Goal: Information Seeking & Learning: Learn about a topic

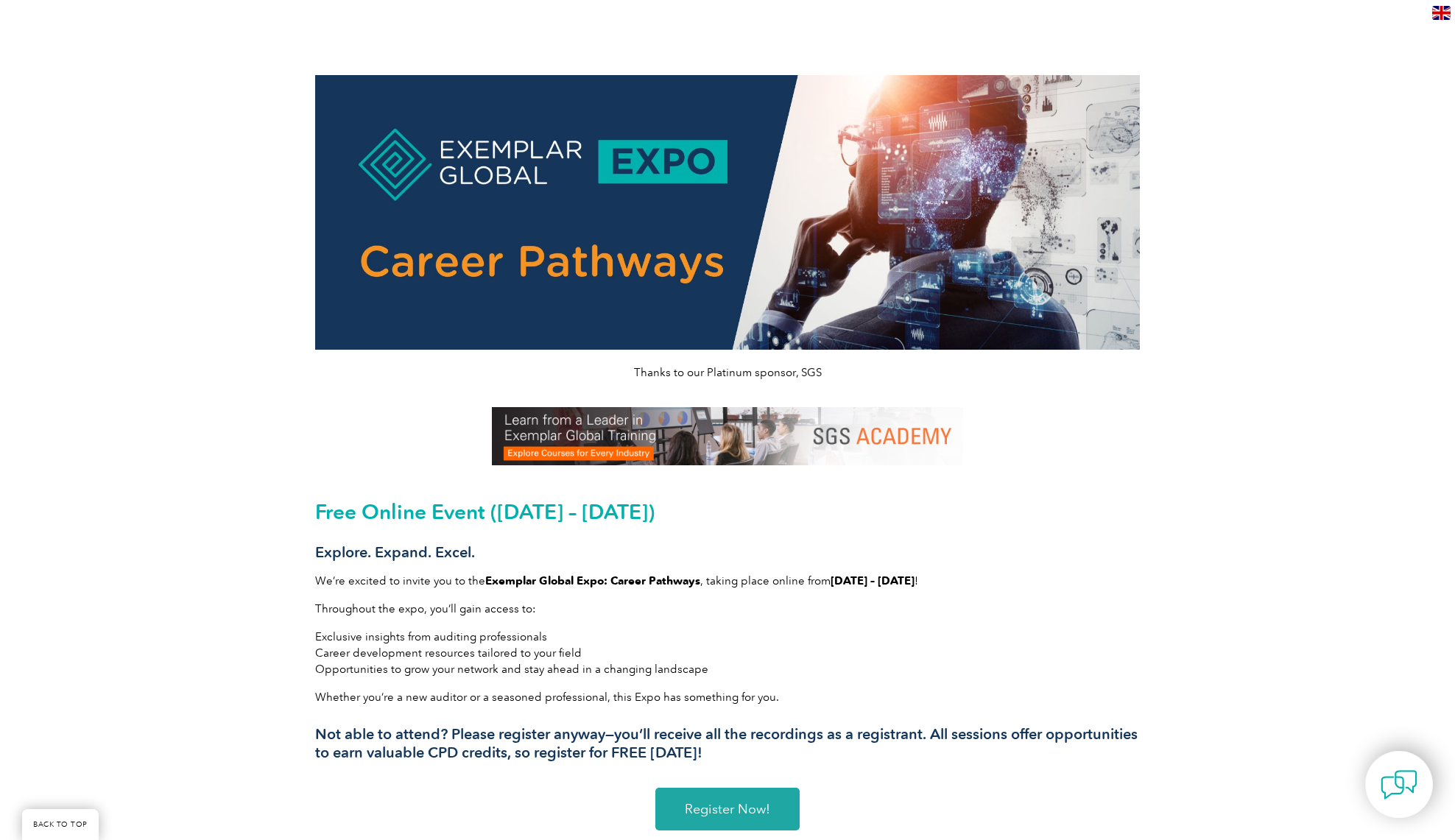
scroll to position [415, 0]
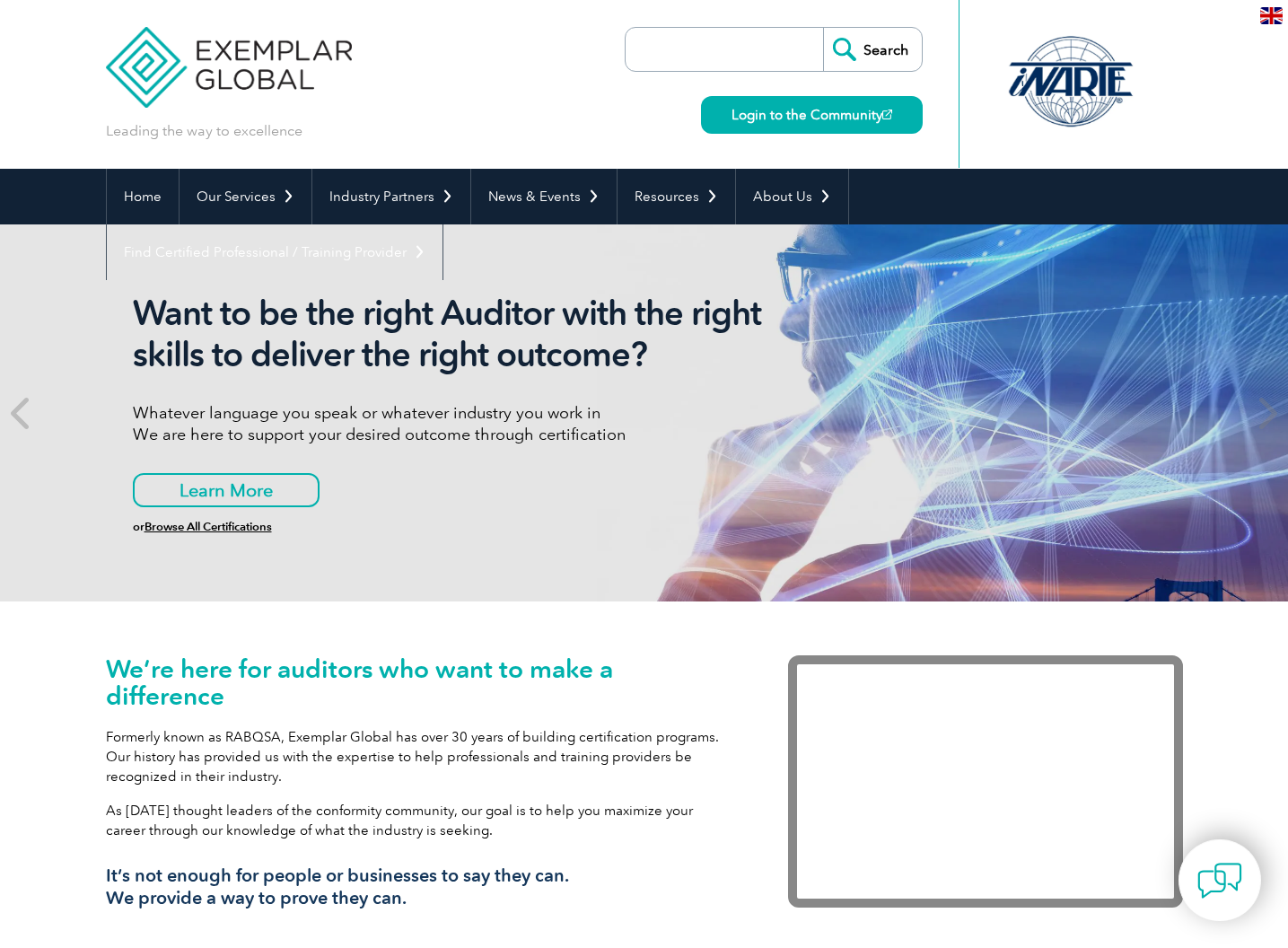
click at [729, 50] on input "search" at bounding box center [728, 49] width 188 height 43
type input "2025 expo"
click at [872, 50] on input "Search" at bounding box center [872, 49] width 98 height 43
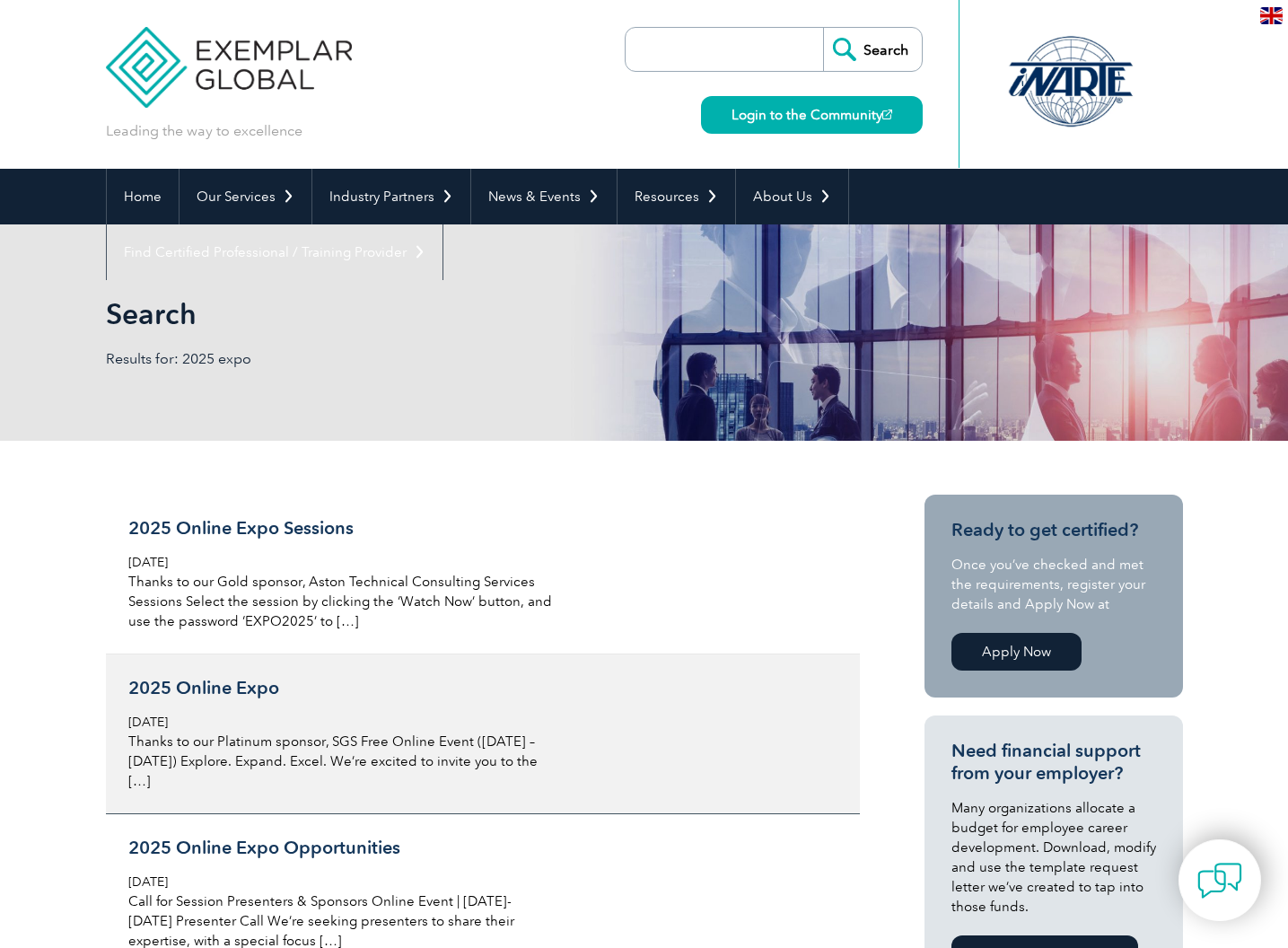
click at [245, 690] on h3 "2025 Online Expo" at bounding box center [341, 688] width 426 height 22
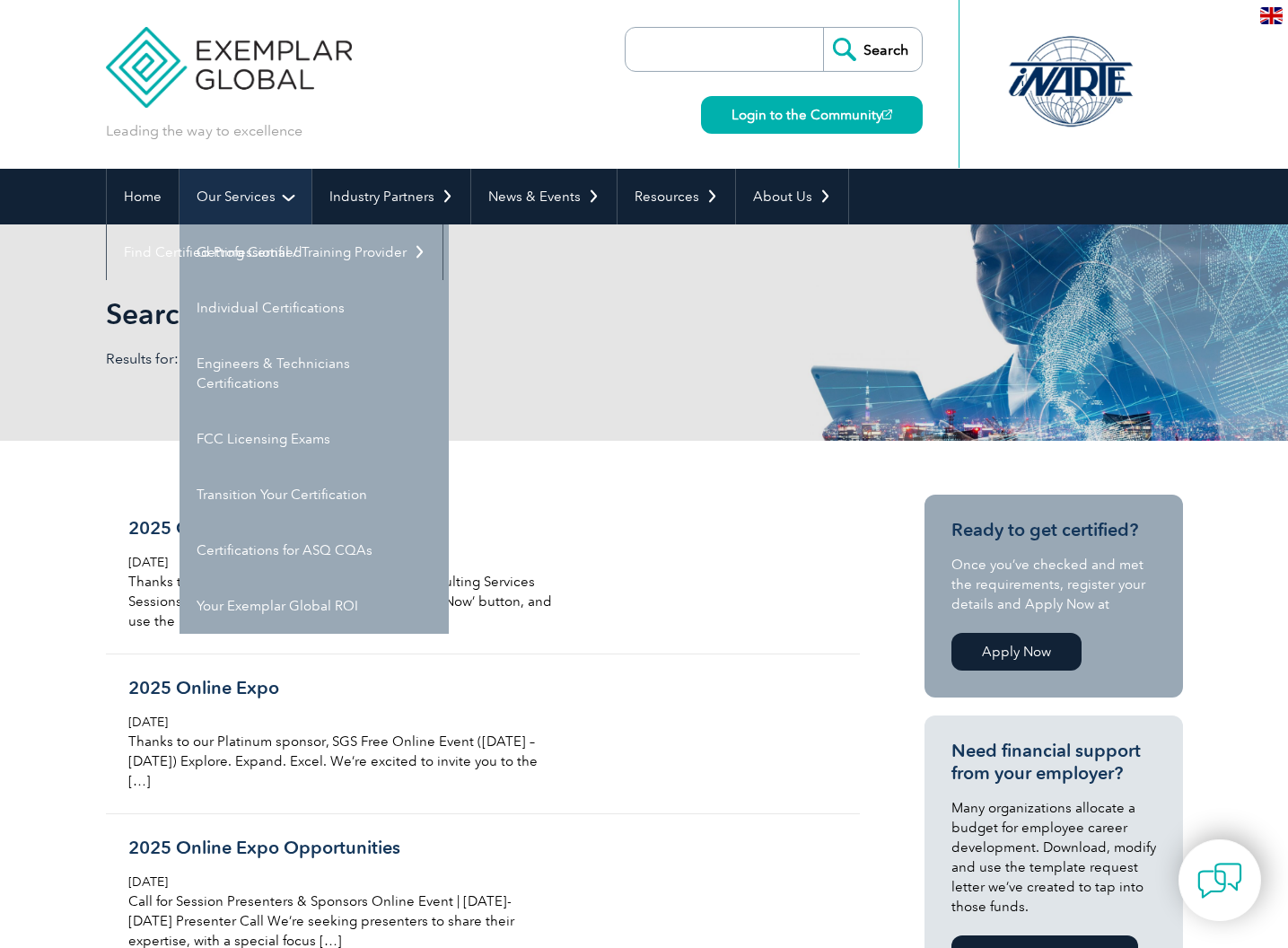
click at [239, 192] on link "Our Services" at bounding box center [245, 197] width 132 height 56
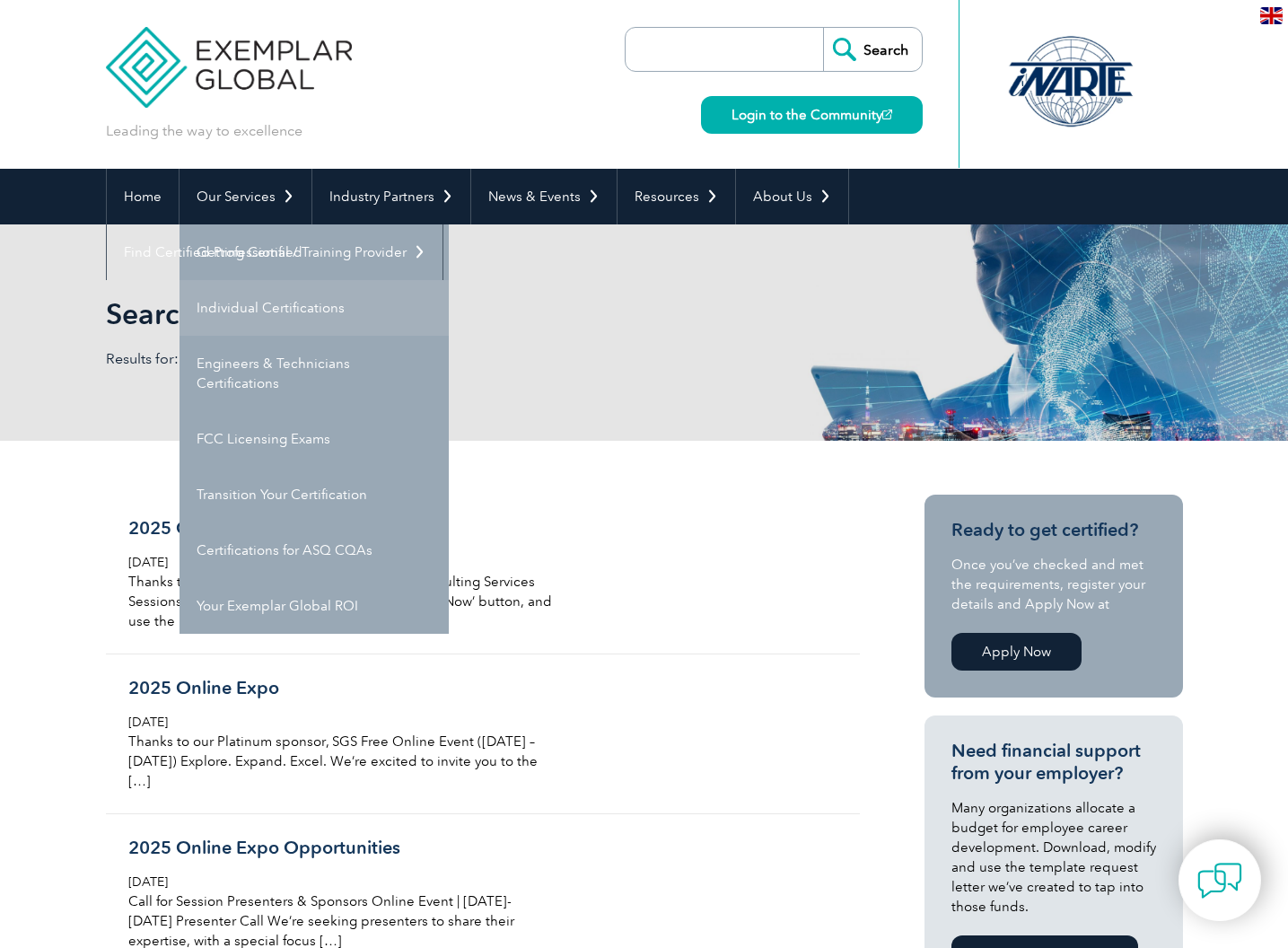
click at [305, 319] on link "Individual Certifications" at bounding box center [313, 308] width 269 height 56
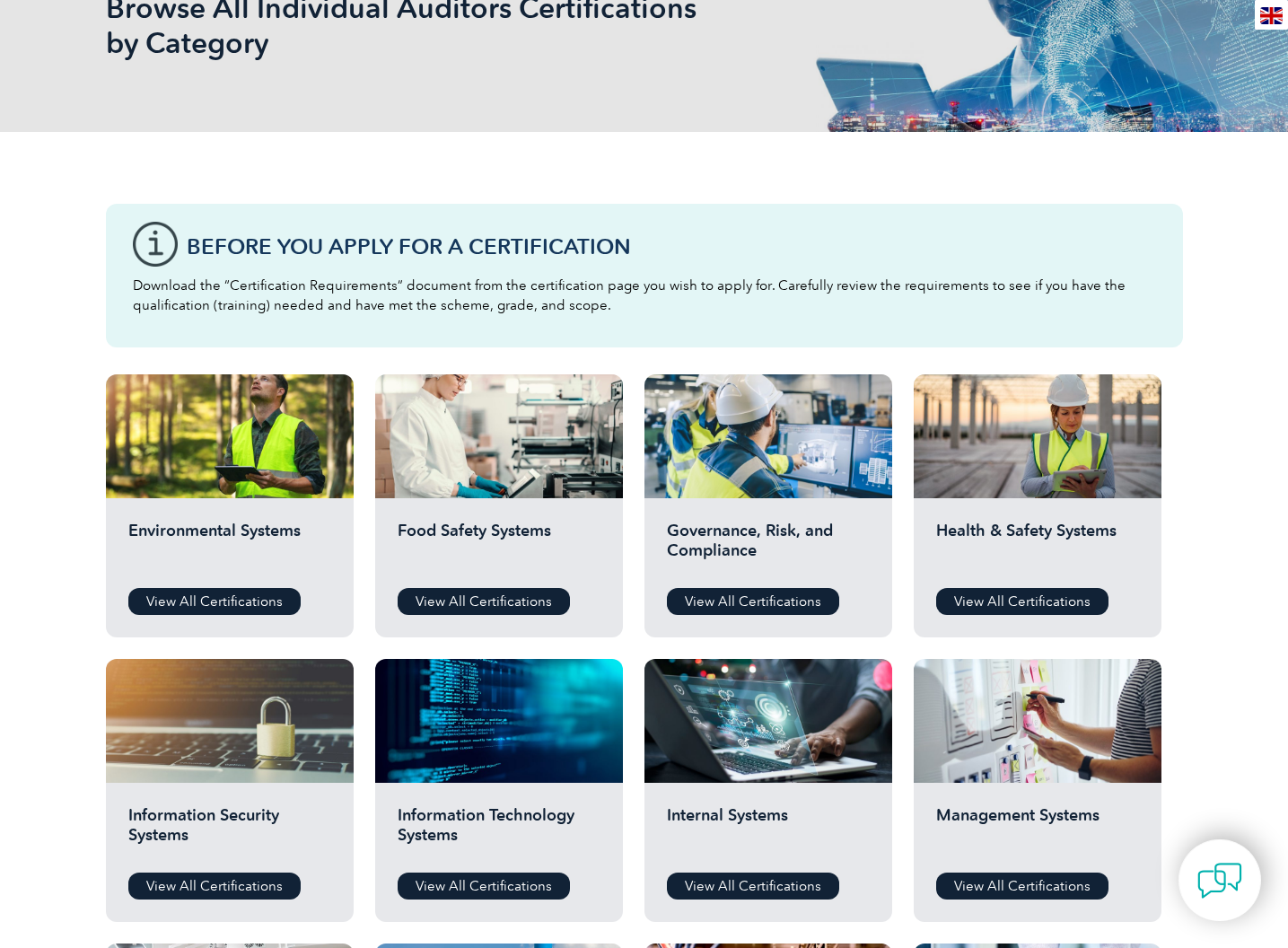
scroll to position [378, 0]
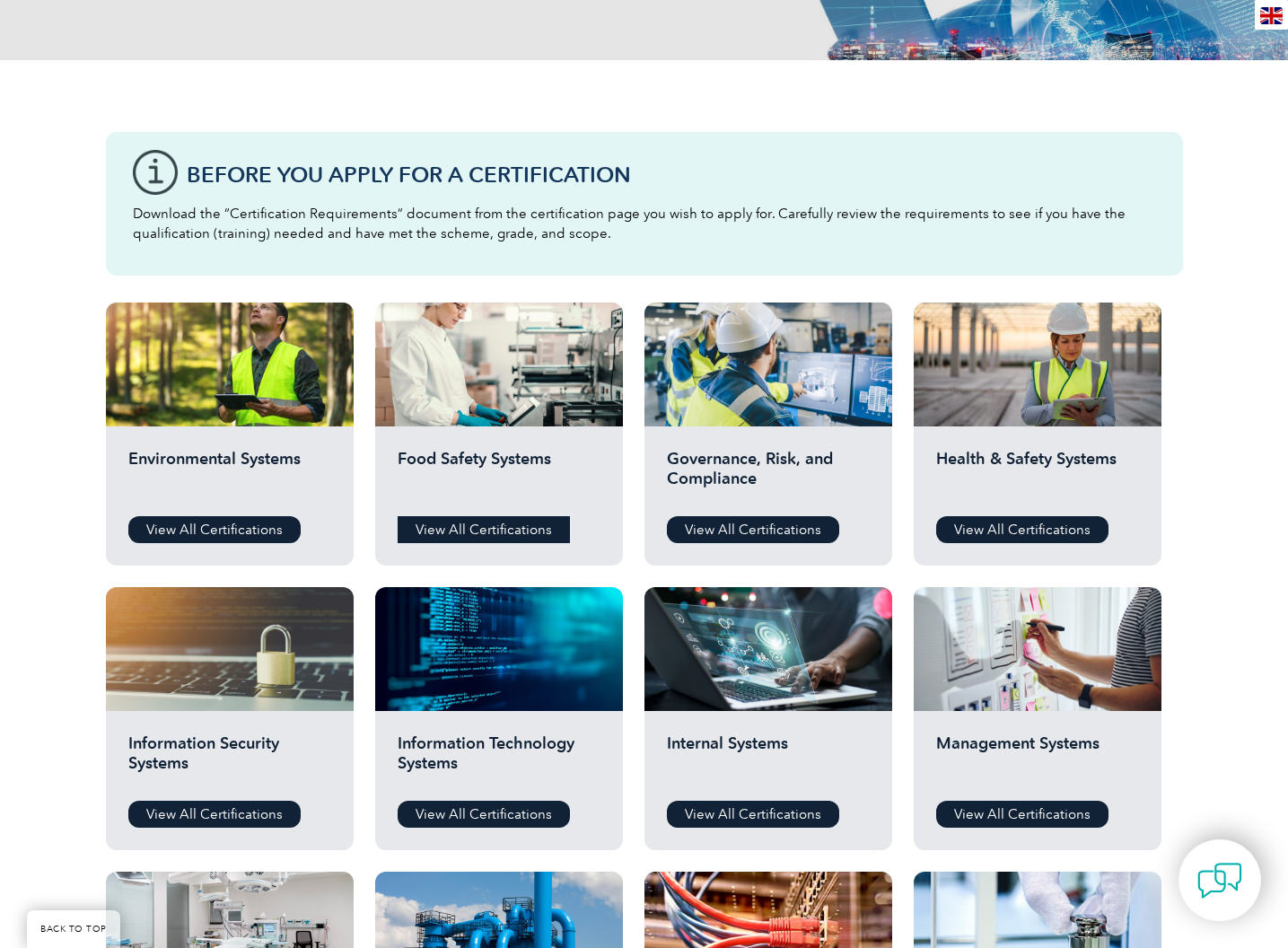
click at [491, 525] on link "View All Certifications" at bounding box center [484, 529] width 172 height 27
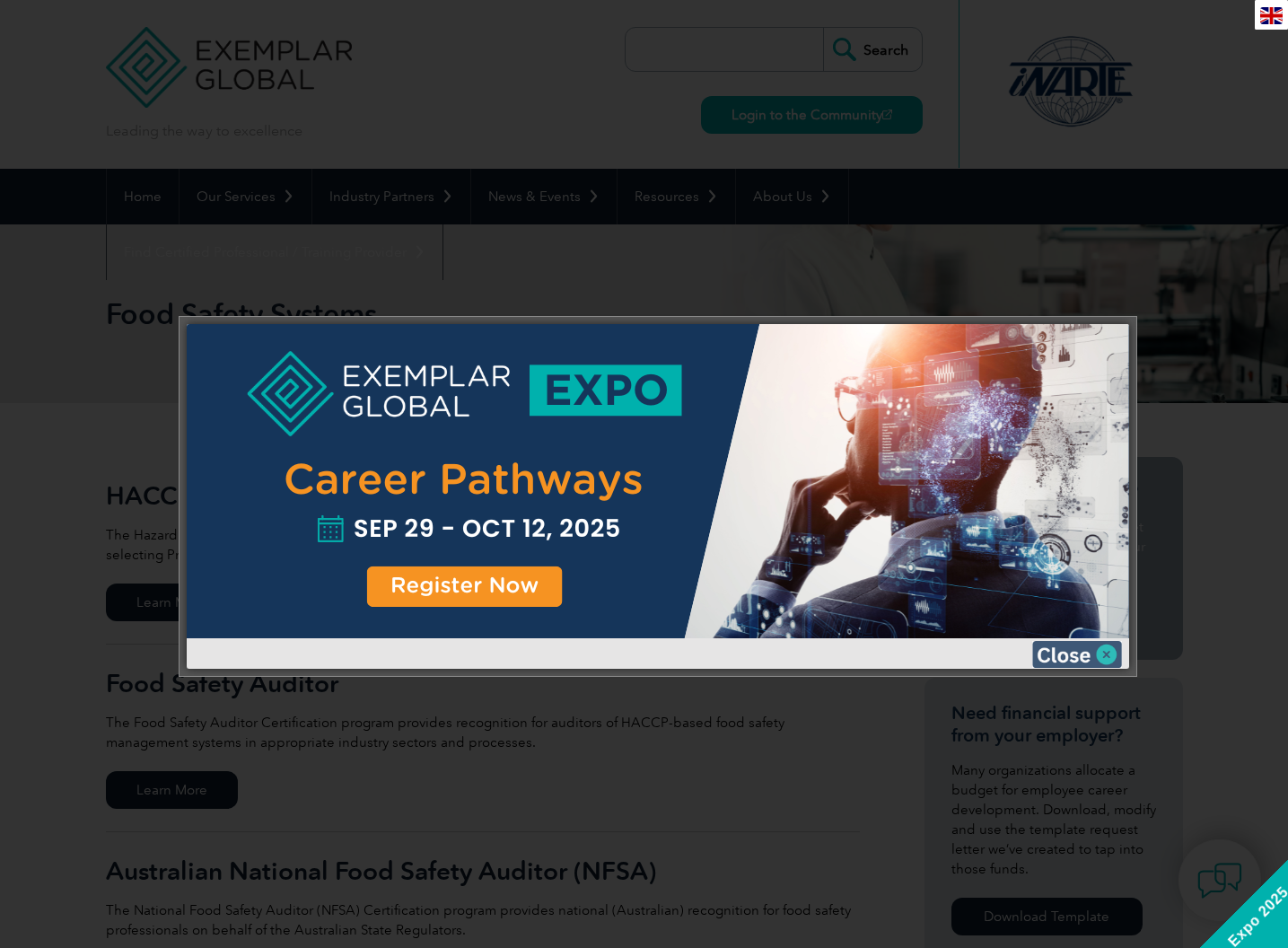
click at [1114, 660] on img at bounding box center [1077, 654] width 90 height 27
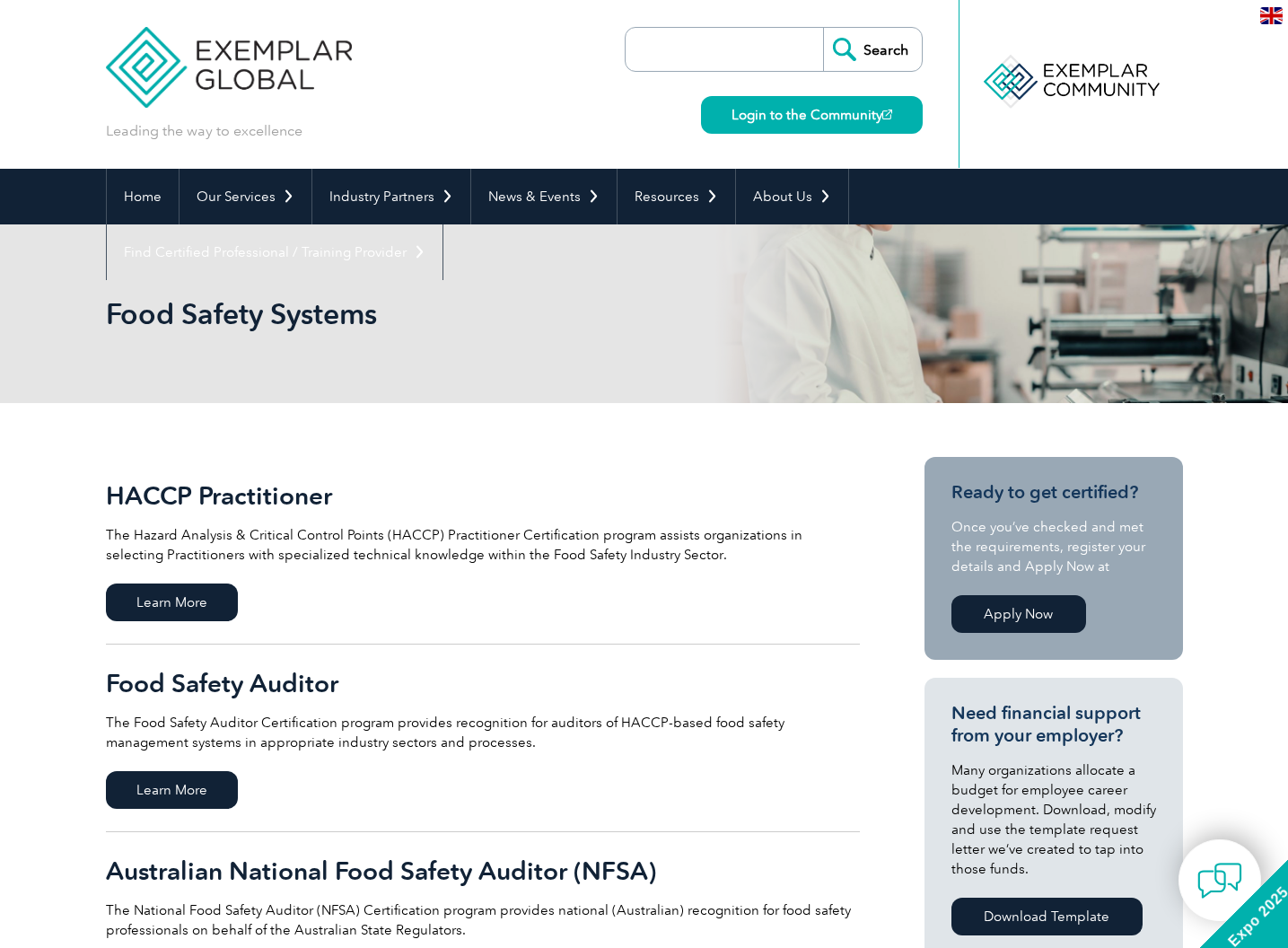
click at [266, 489] on h2 "HACCP Practitioner" at bounding box center [483, 495] width 754 height 29
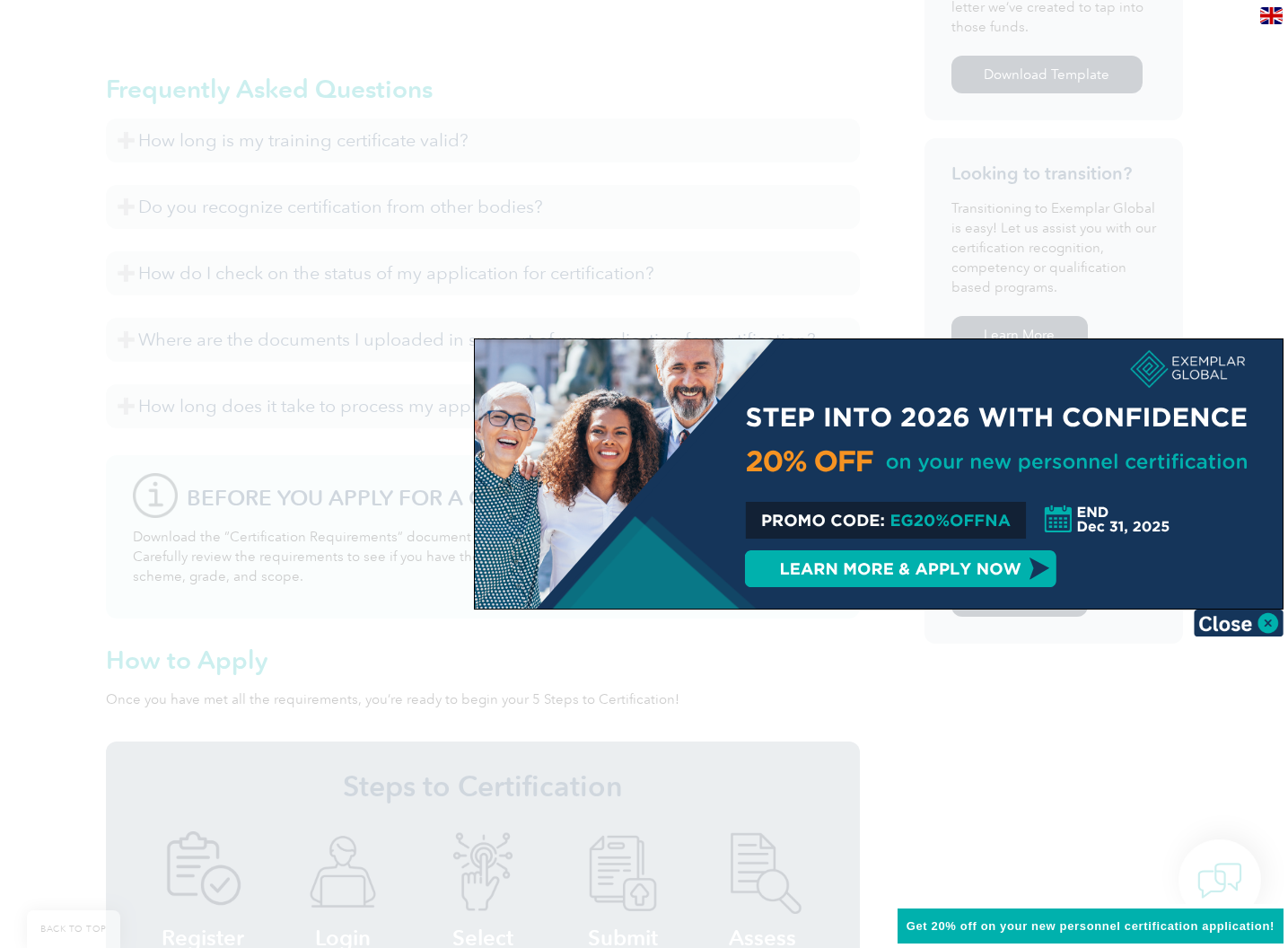
scroll to position [1074, 0]
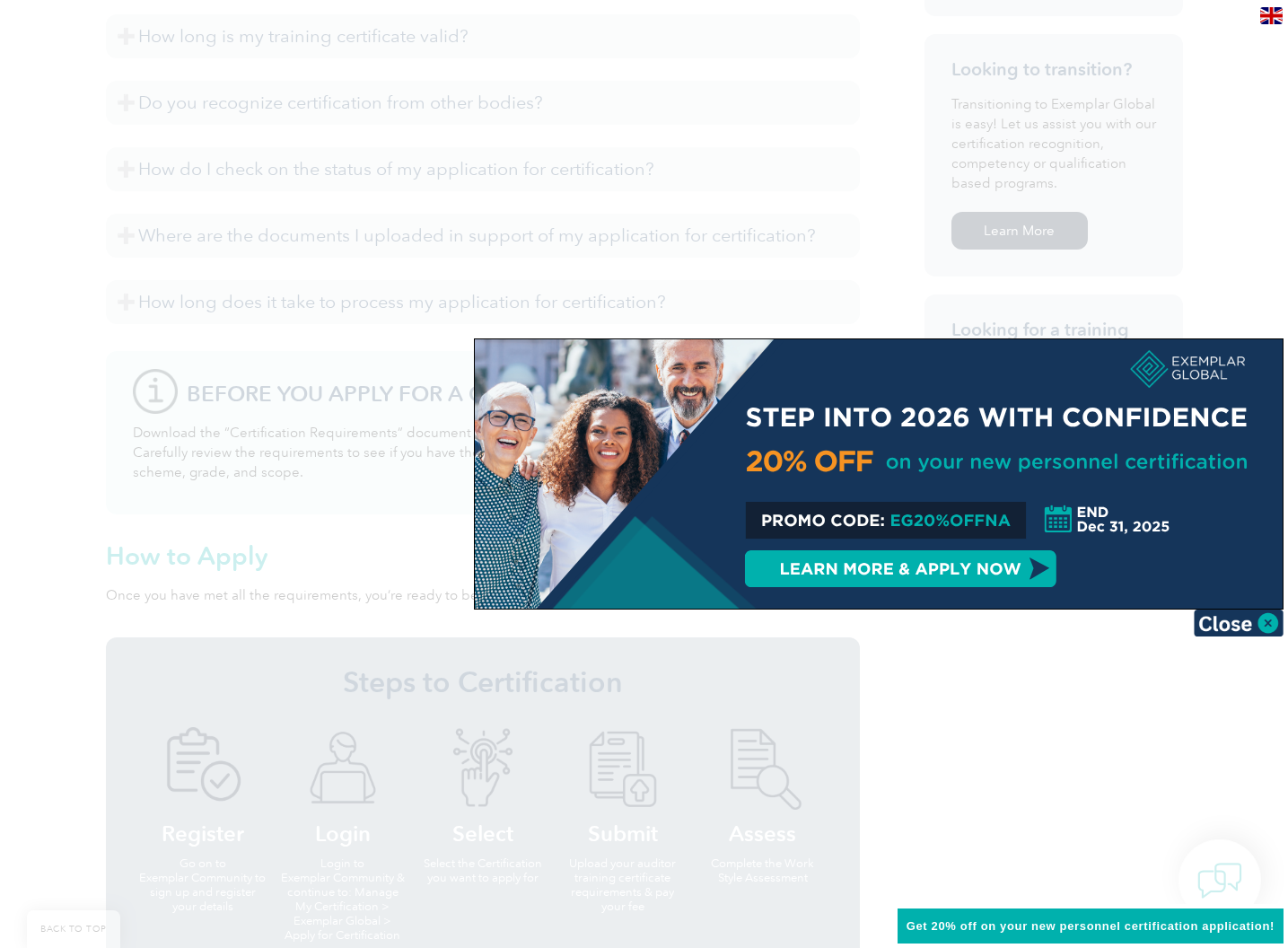
click at [873, 466] on div at bounding box center [878, 474] width 808 height 269
